Goal: Information Seeking & Learning: Learn about a topic

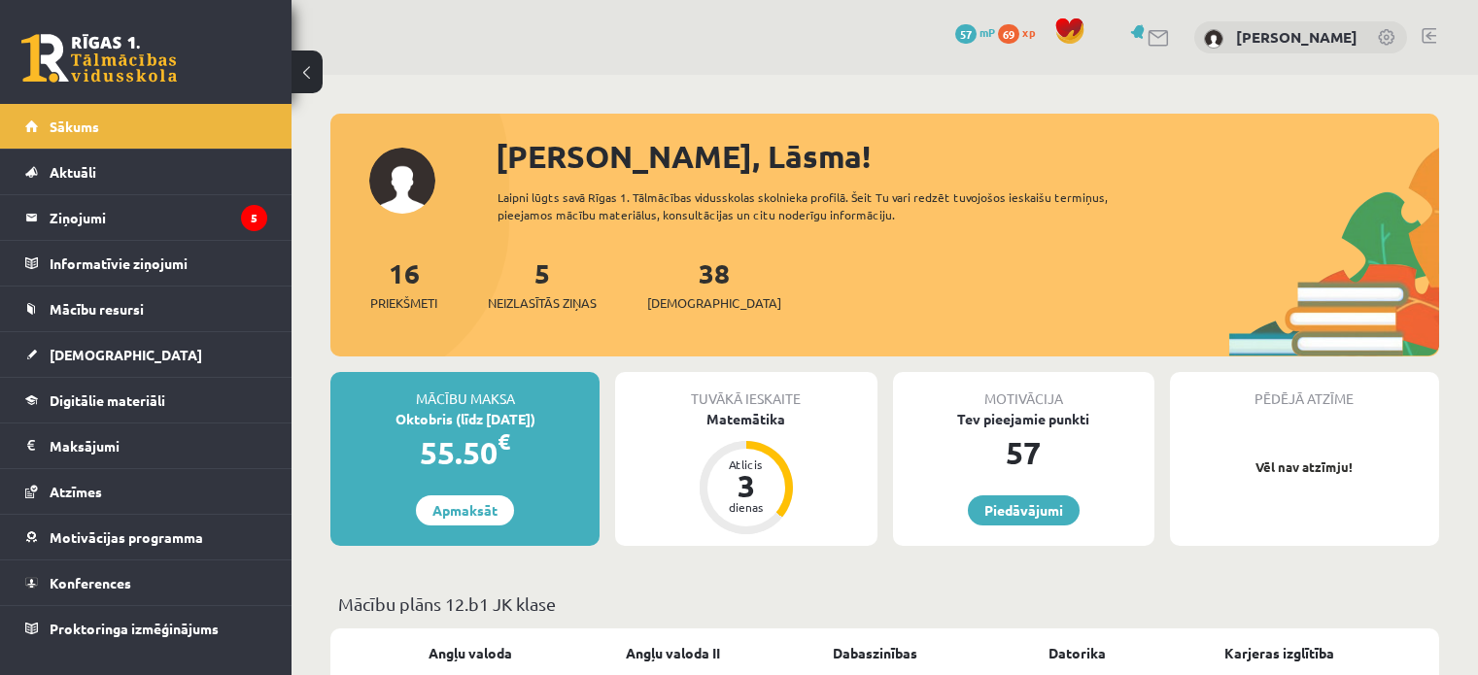
scroll to position [144, 0]
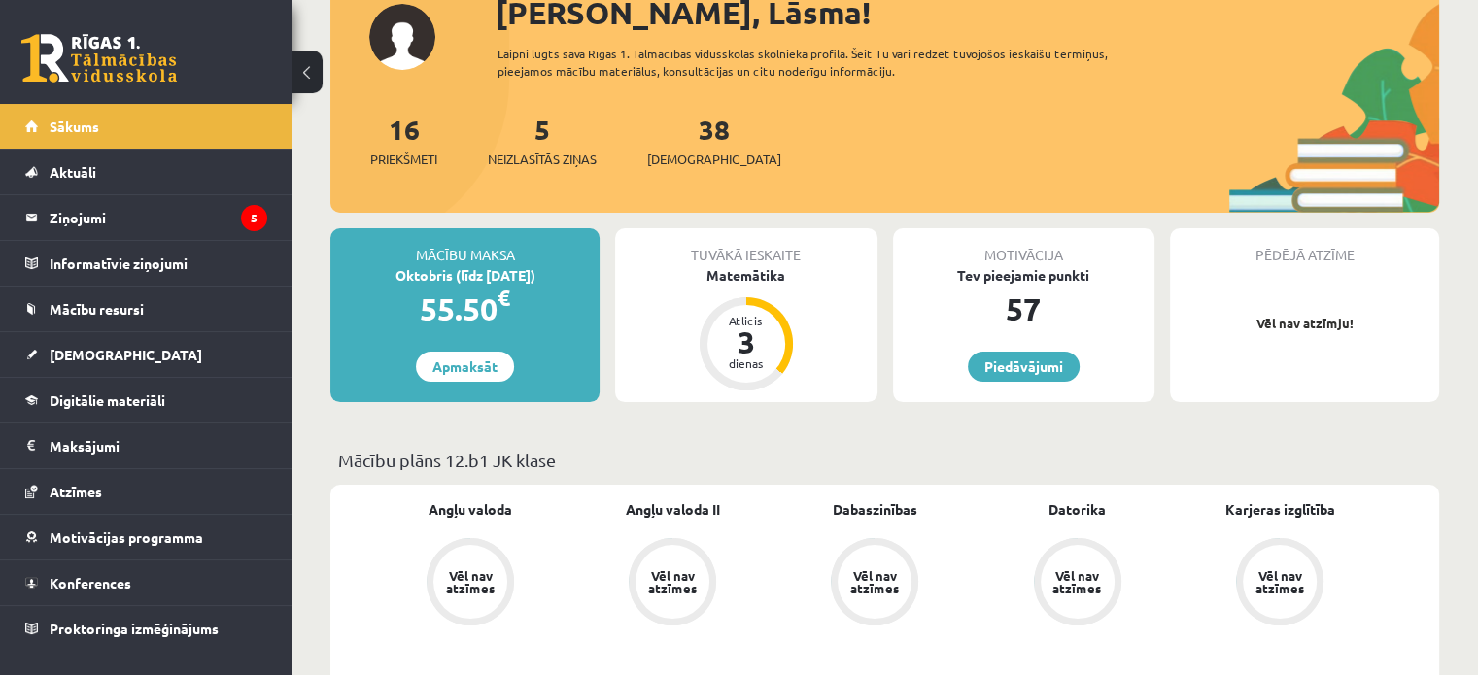
click at [74, 448] on legend "Maksājumi 0" at bounding box center [159, 446] width 218 height 45
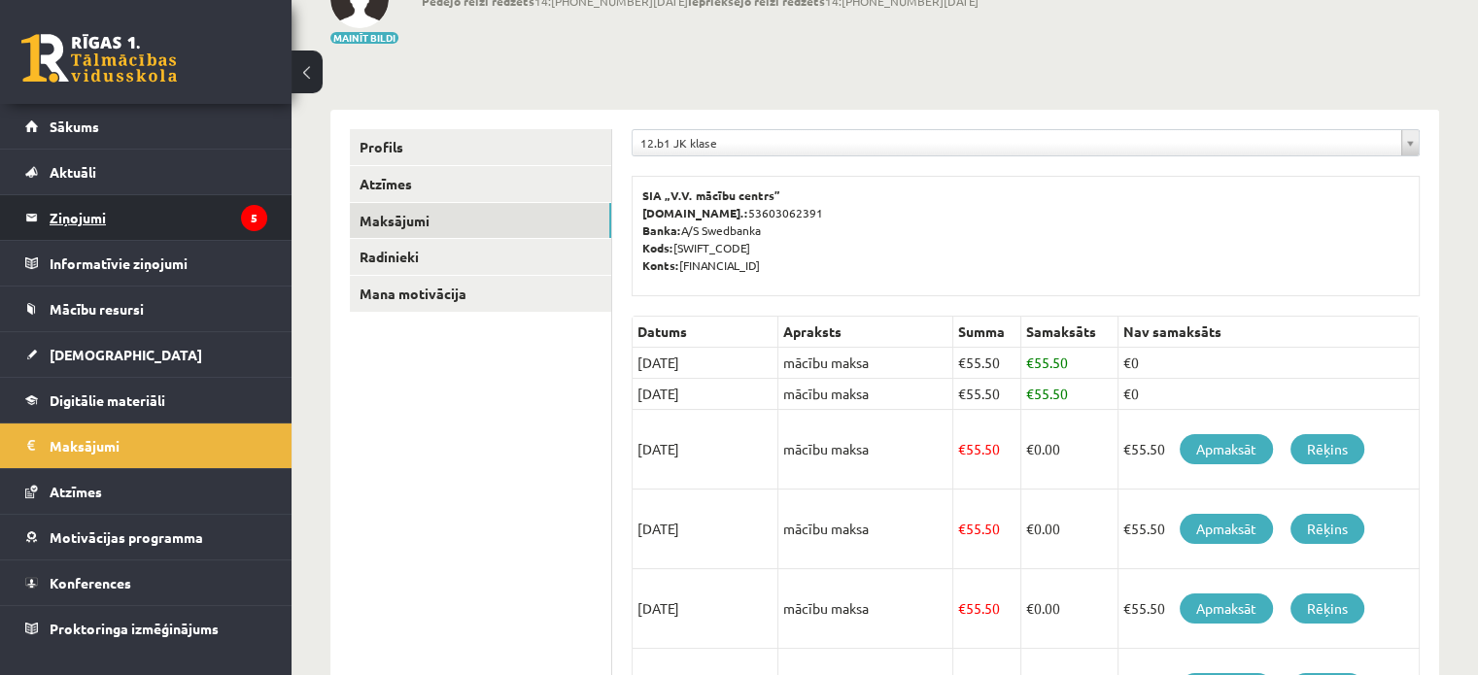
click at [58, 212] on legend "Ziņojumi 5" at bounding box center [159, 217] width 218 height 45
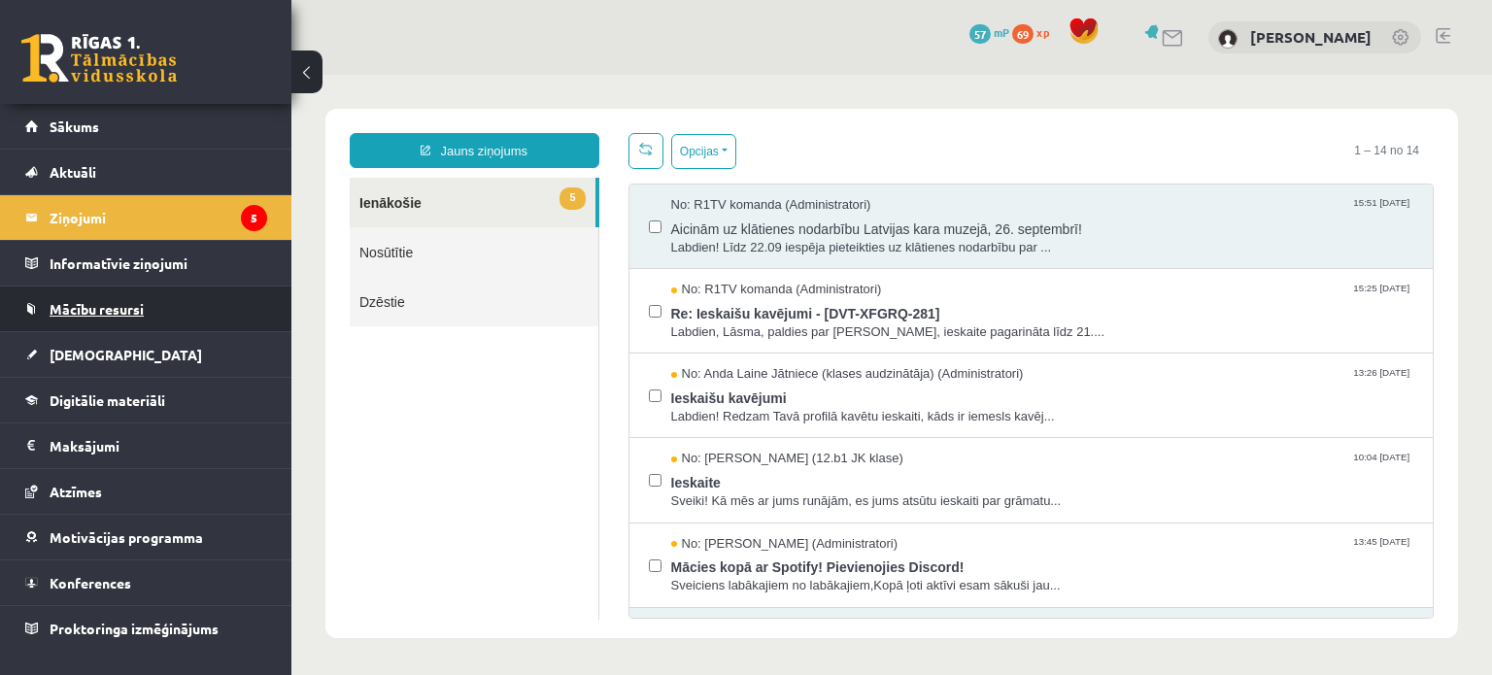
click at [87, 309] on span "Mācību resursi" at bounding box center [97, 308] width 94 height 17
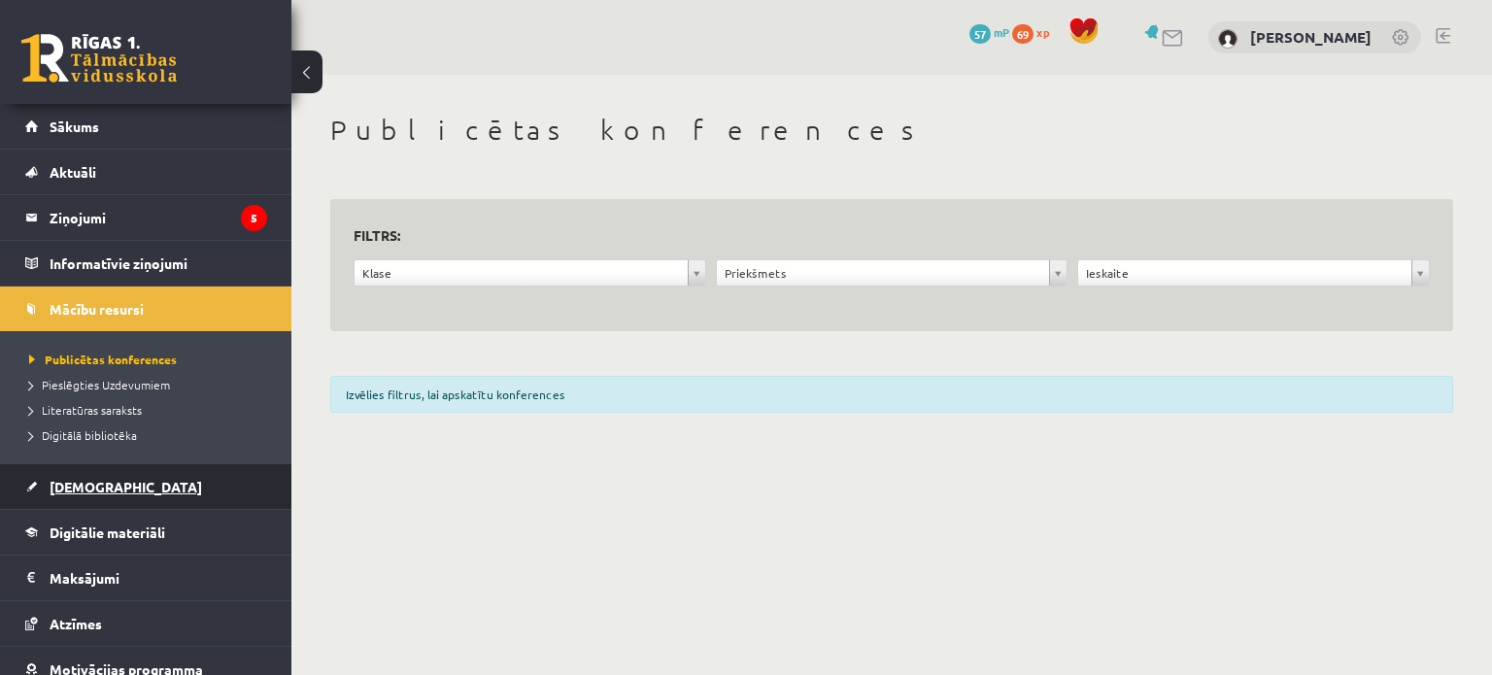
click at [117, 495] on link "[DEMOGRAPHIC_DATA]" at bounding box center [146, 486] width 242 height 45
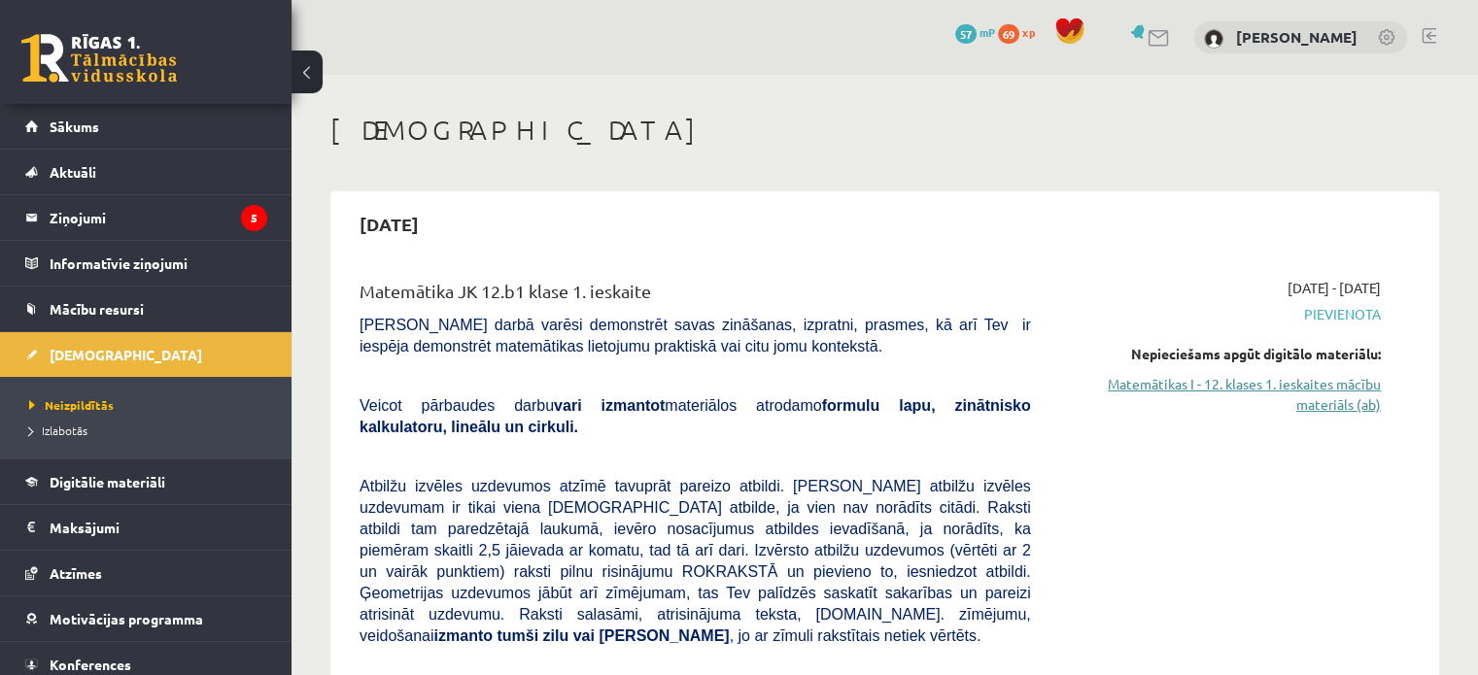
click at [1305, 392] on link "Matemātikas I - 12. klases 1. ieskaites mācību materiāls (ab)" at bounding box center [1220, 394] width 321 height 41
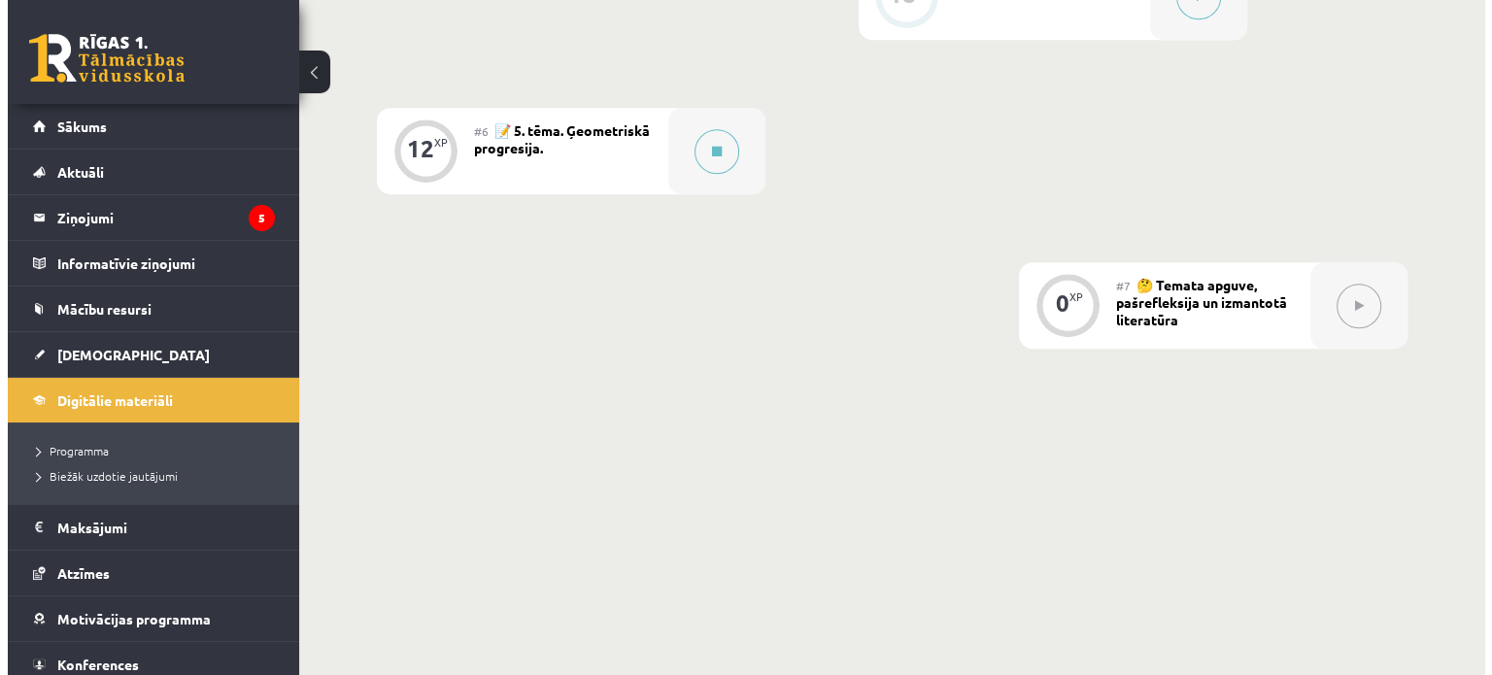
scroll to position [1329, 0]
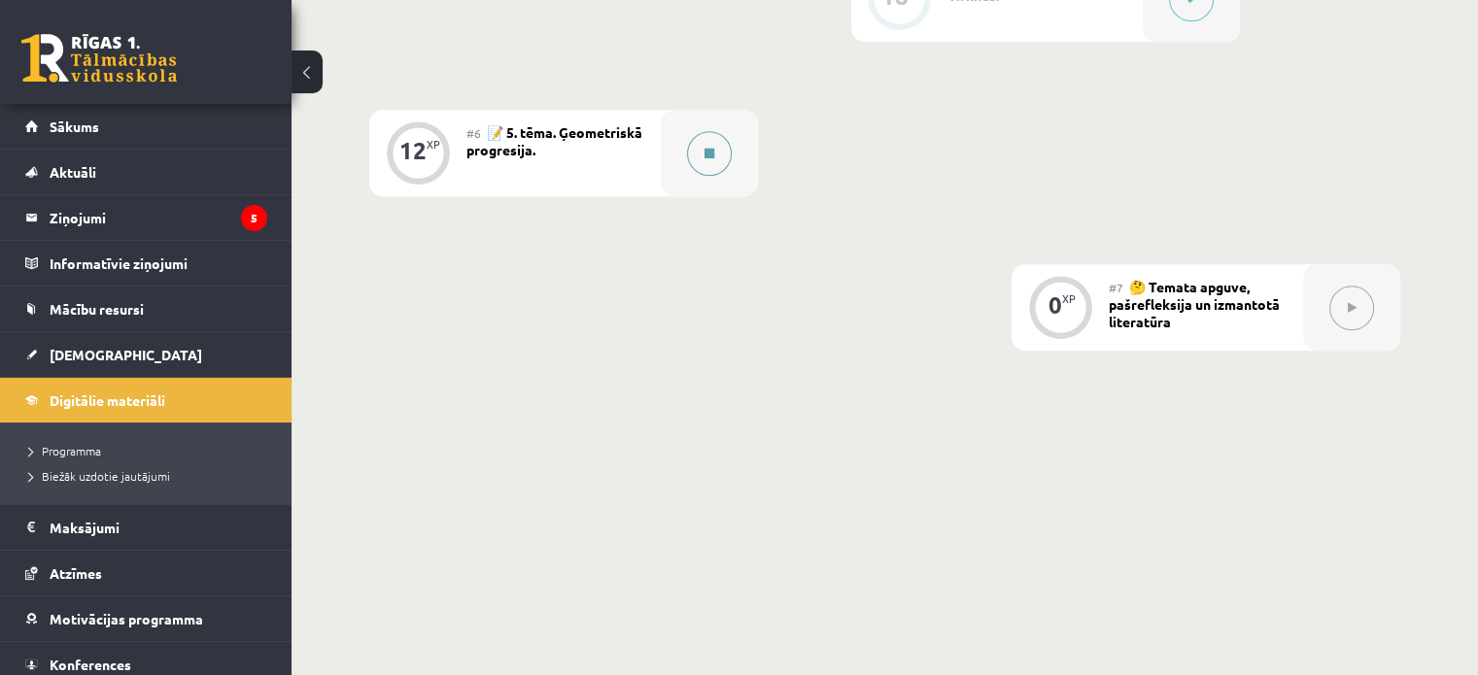
click at [719, 196] on div at bounding box center [709, 153] width 97 height 86
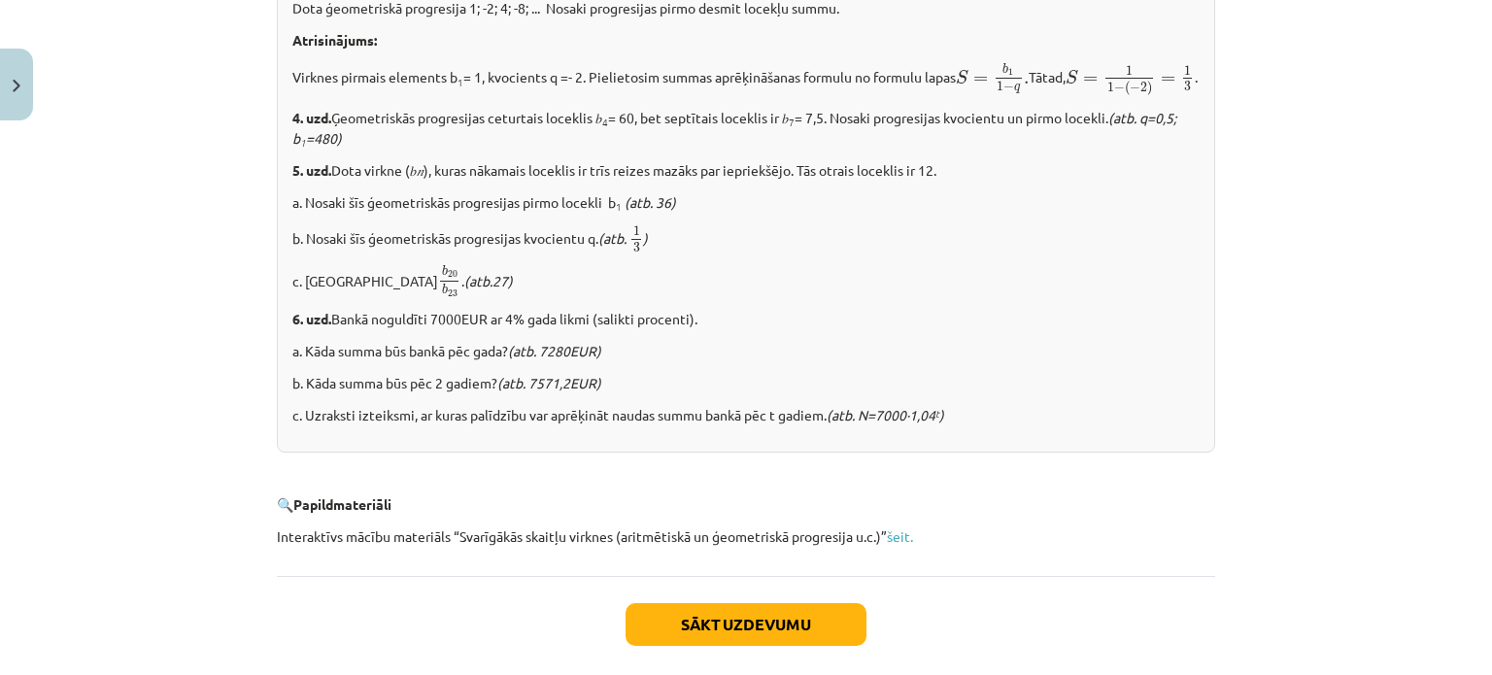
scroll to position [2348, 0]
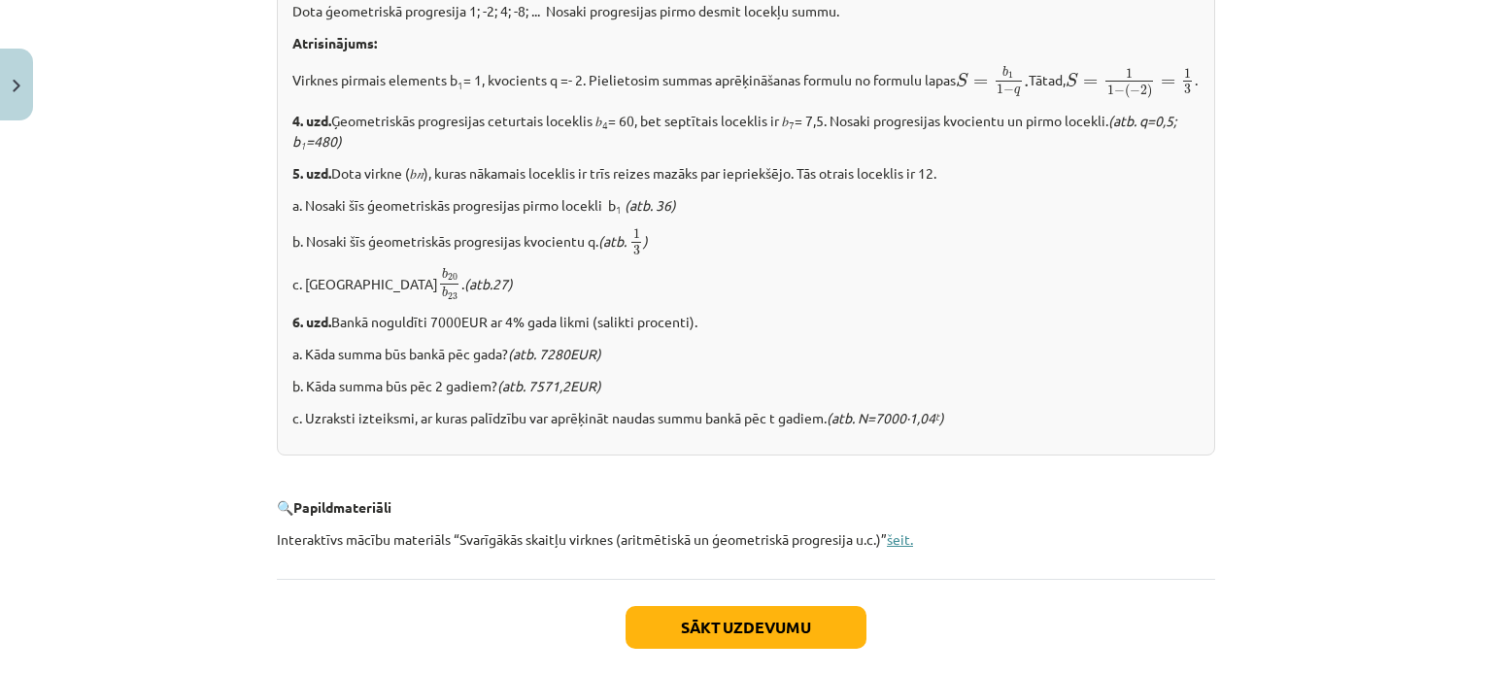
click at [904, 548] on link "šeit." at bounding box center [900, 539] width 26 height 17
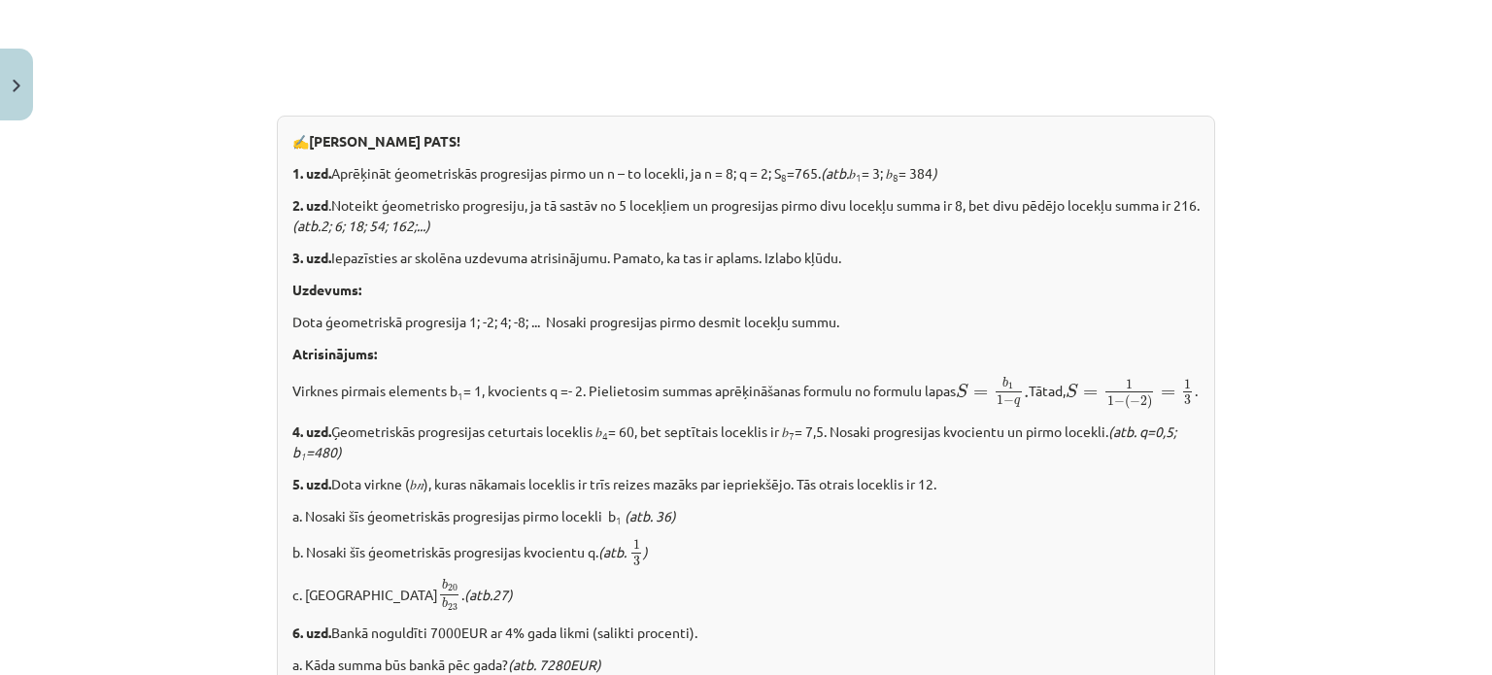
scroll to position [2473, 0]
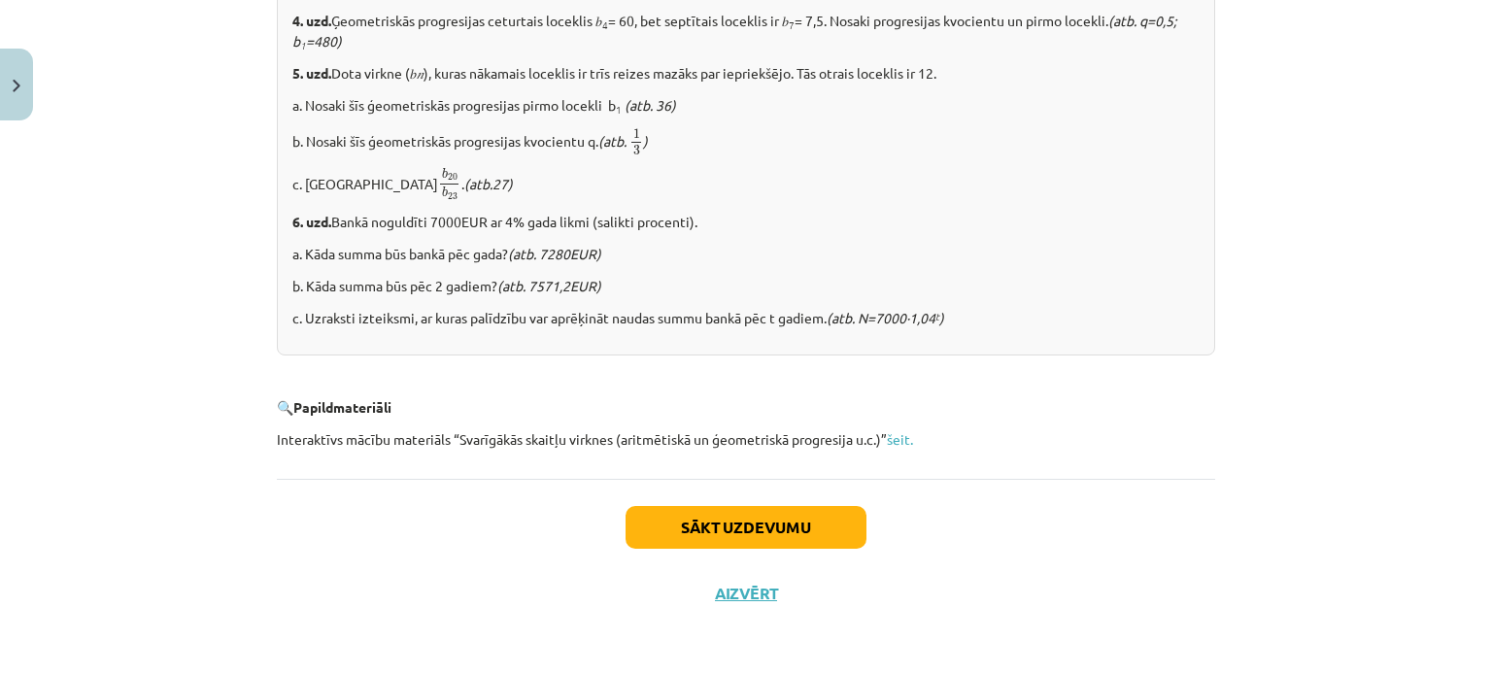
click at [448, 180] on span "20" at bounding box center [453, 177] width 10 height 7
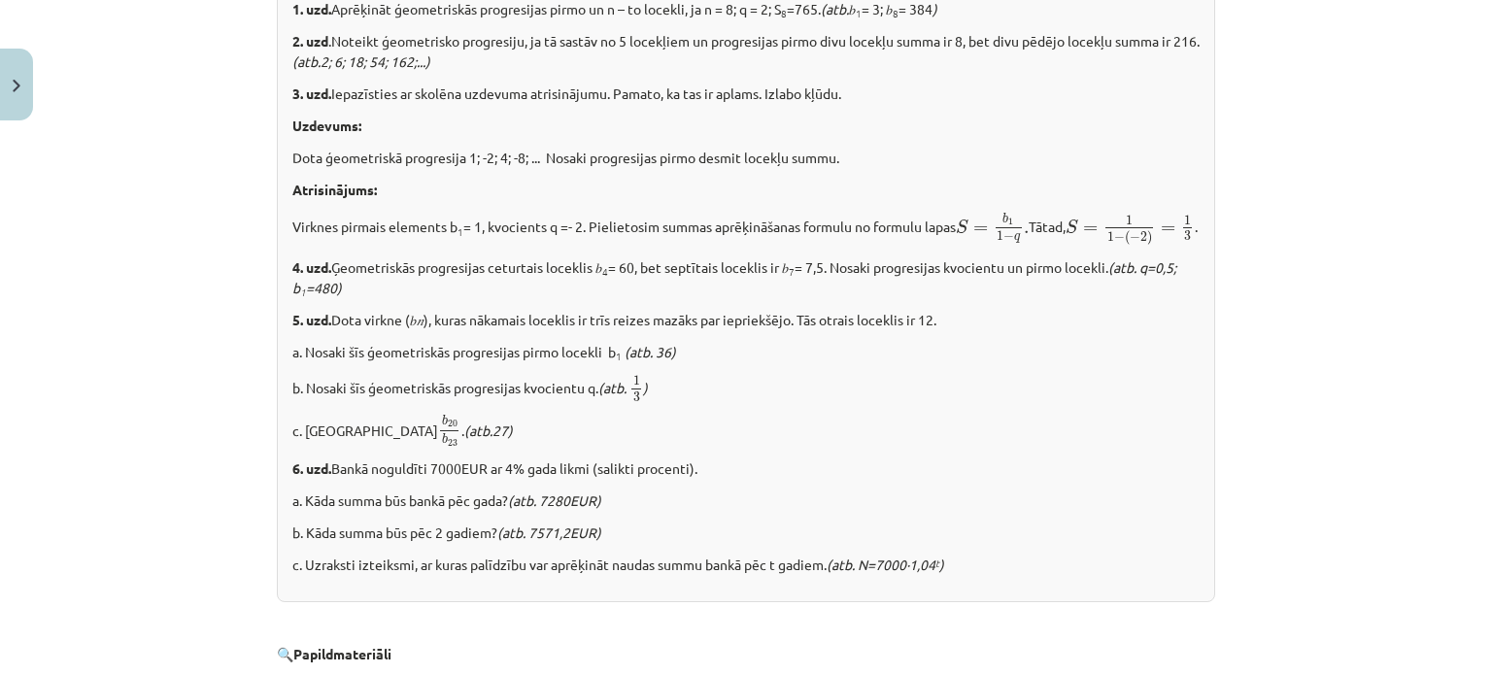
scroll to position [2162, 0]
